Goal: Task Accomplishment & Management: Use online tool/utility

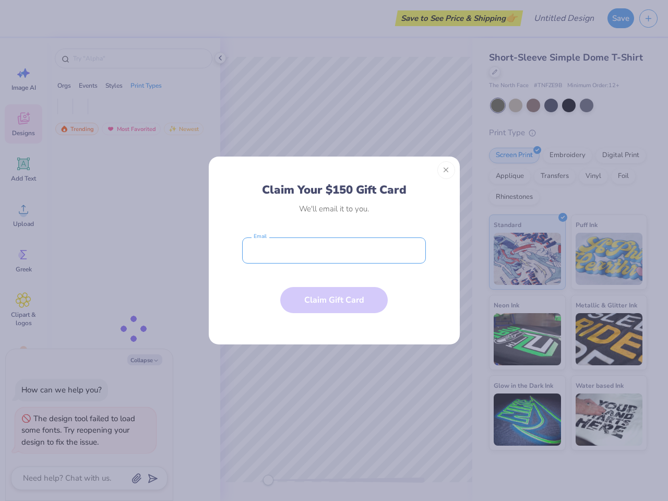
type textarea "x"
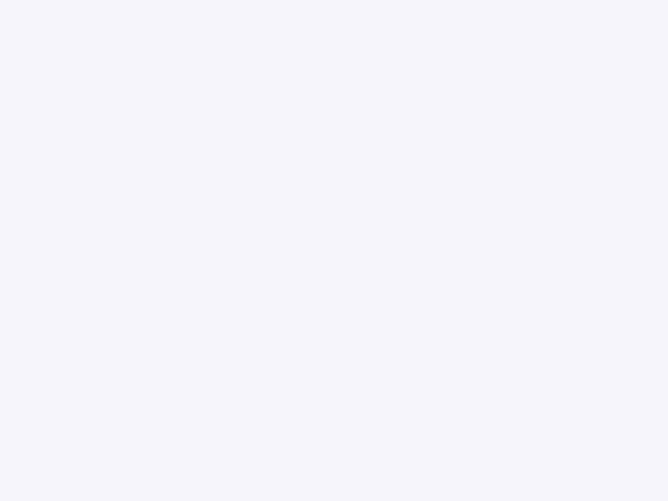
click at [334, 250] on div at bounding box center [334, 250] width 668 height 501
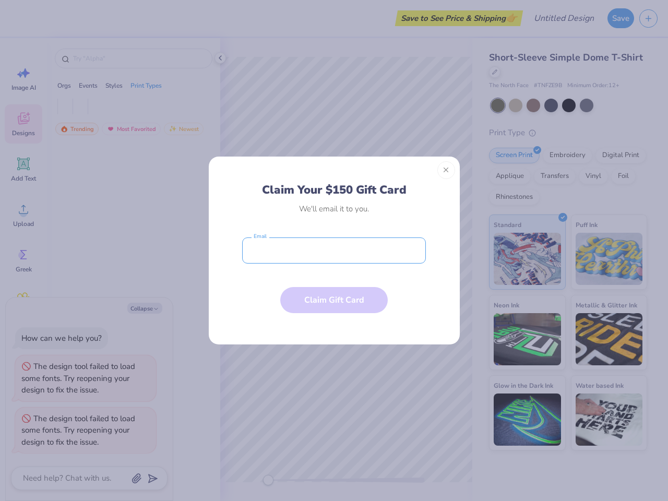
type textarea "x"
